Goal: Task Accomplishment & Management: Use online tool/utility

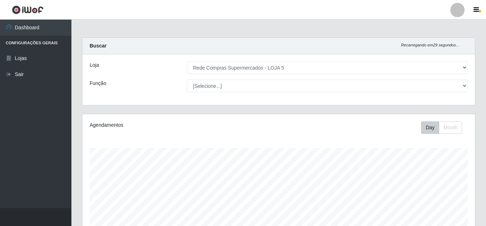
select select "397"
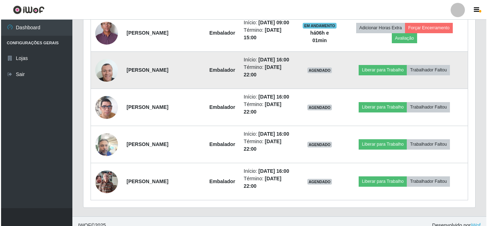
scroll to position [326, 0]
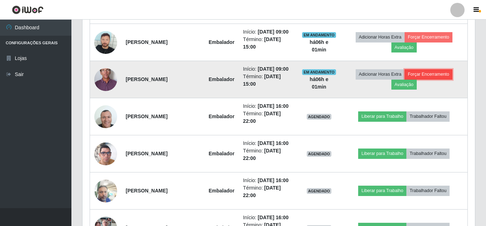
click at [432, 79] on button "Forçar Encerramento" at bounding box center [428, 74] width 48 height 10
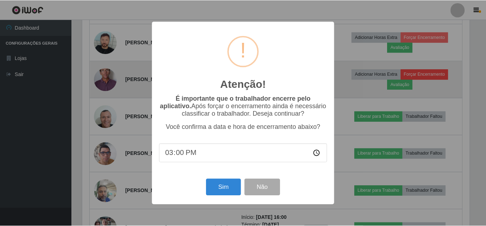
scroll to position [148, 389]
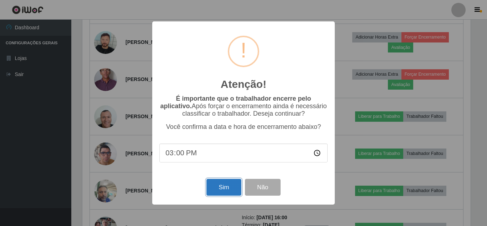
click at [228, 188] on button "Sim" at bounding box center [224, 187] width 35 height 17
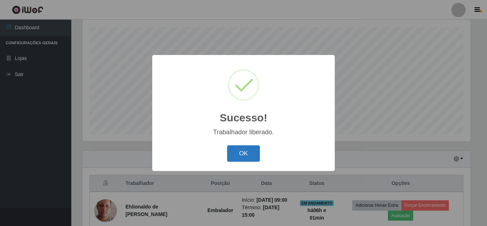
click at [238, 153] on button "OK" at bounding box center [243, 153] width 33 height 17
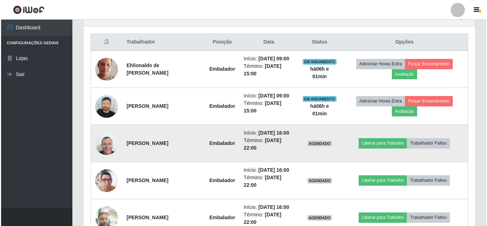
scroll to position [264, 0]
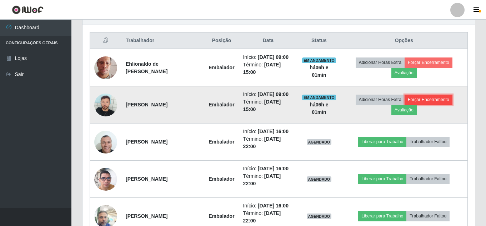
click at [428, 105] on button "Forçar Encerramento" at bounding box center [428, 100] width 48 height 10
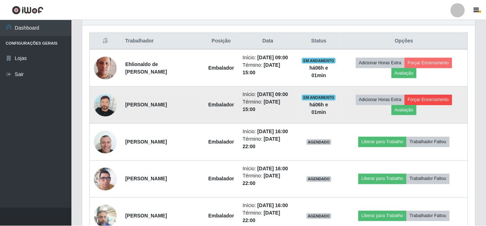
scroll to position [148, 389]
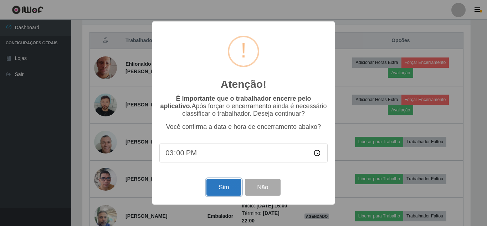
click at [237, 188] on button "Sim" at bounding box center [224, 187] width 35 height 17
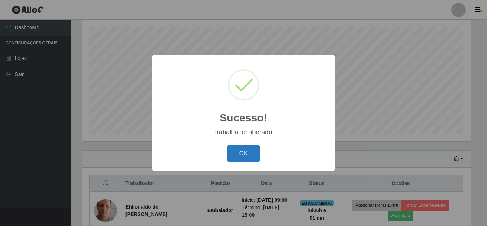
click at [241, 157] on button "OK" at bounding box center [243, 153] width 33 height 17
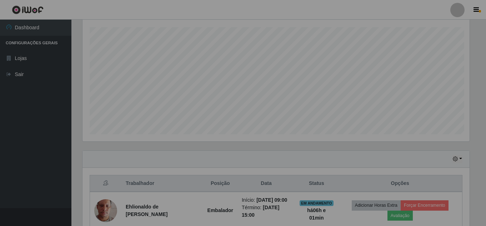
scroll to position [148, 392]
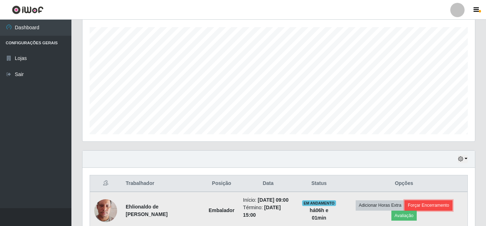
click at [437, 210] on button "Forçar Encerramento" at bounding box center [428, 205] width 48 height 10
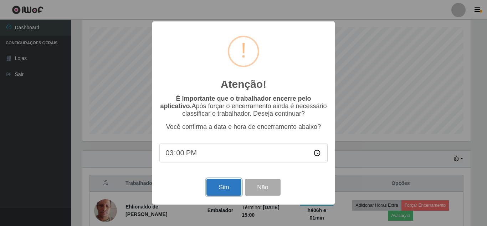
click at [225, 188] on button "Sim" at bounding box center [224, 187] width 35 height 17
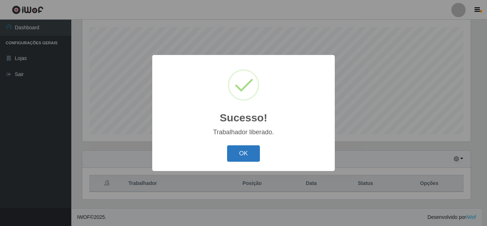
click at [246, 156] on button "OK" at bounding box center [243, 153] width 33 height 17
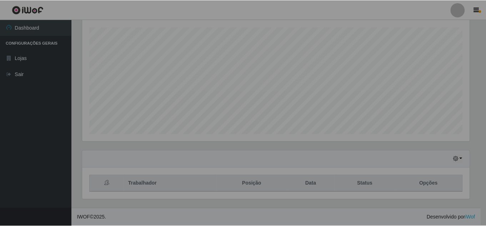
scroll to position [0, 0]
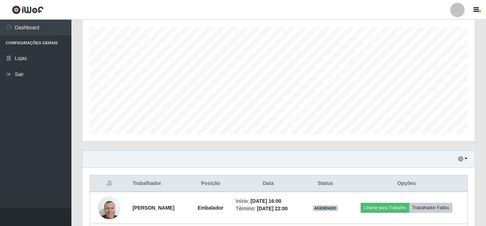
click at [457, 159] on div "Hoje 1 dia 3 dias 1 Semana Não encerrados" at bounding box center [278, 159] width 392 height 17
click at [461, 160] on icon "button" at bounding box center [460, 158] width 5 height 5
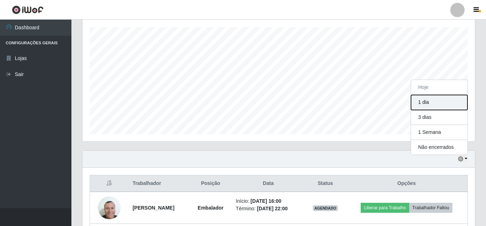
click at [441, 105] on button "1 dia" at bounding box center [439, 102] width 56 height 15
